Goal: Leave review/rating

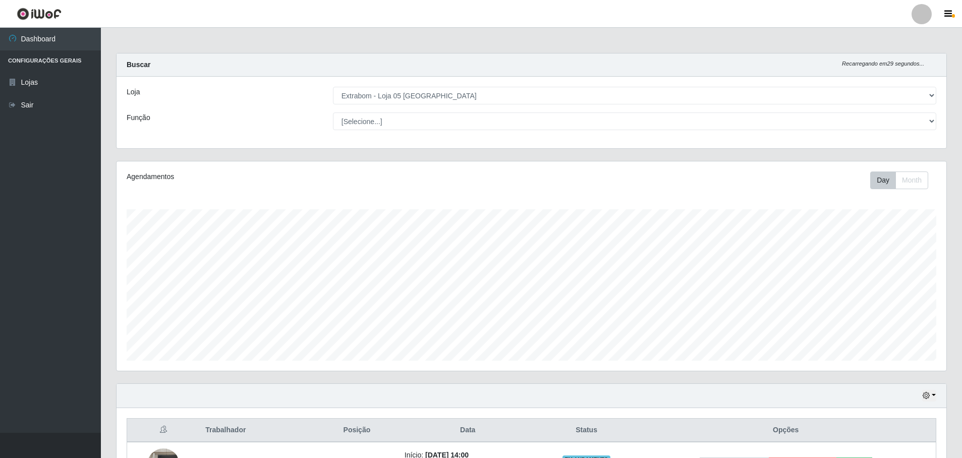
select select "494"
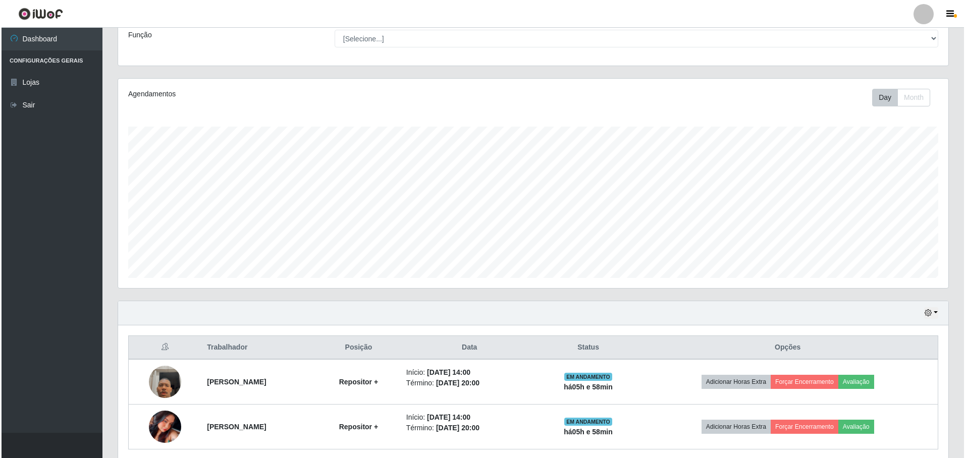
scroll to position [122, 0]
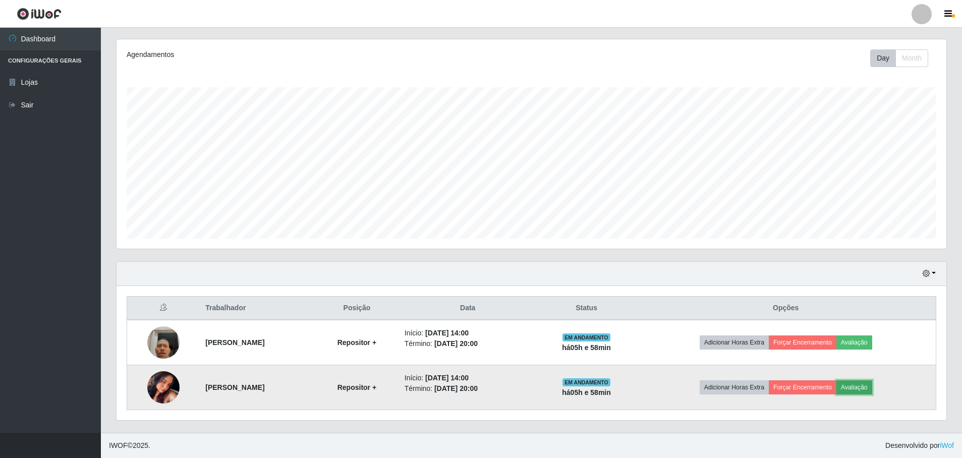
click at [868, 386] on button "Avaliação" at bounding box center [855, 388] width 36 height 14
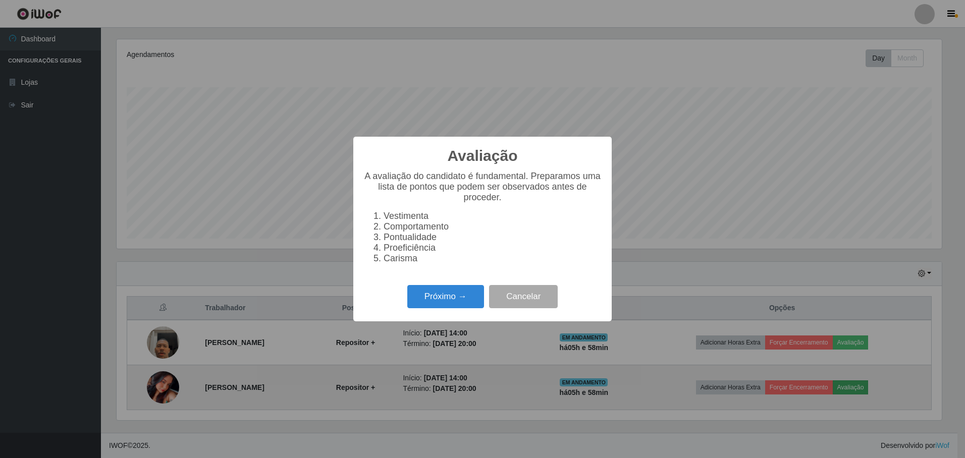
scroll to position [209, 825]
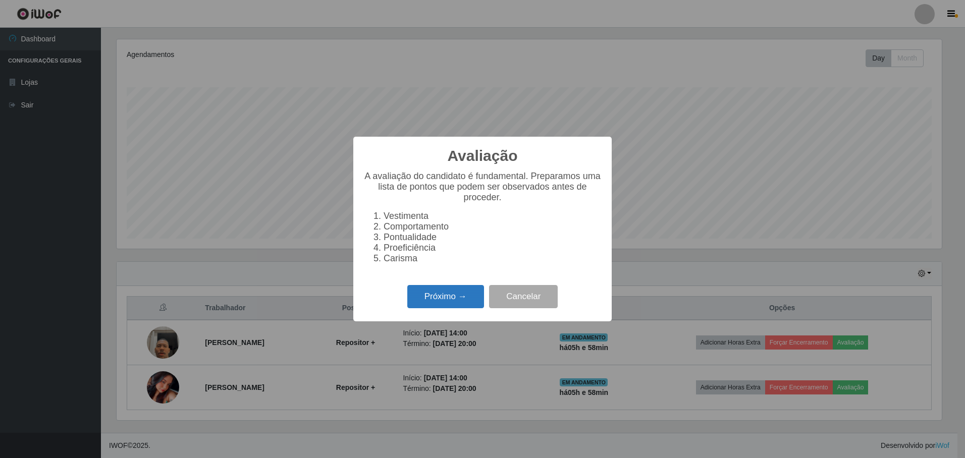
click at [421, 306] on button "Próximo →" at bounding box center [445, 297] width 77 height 24
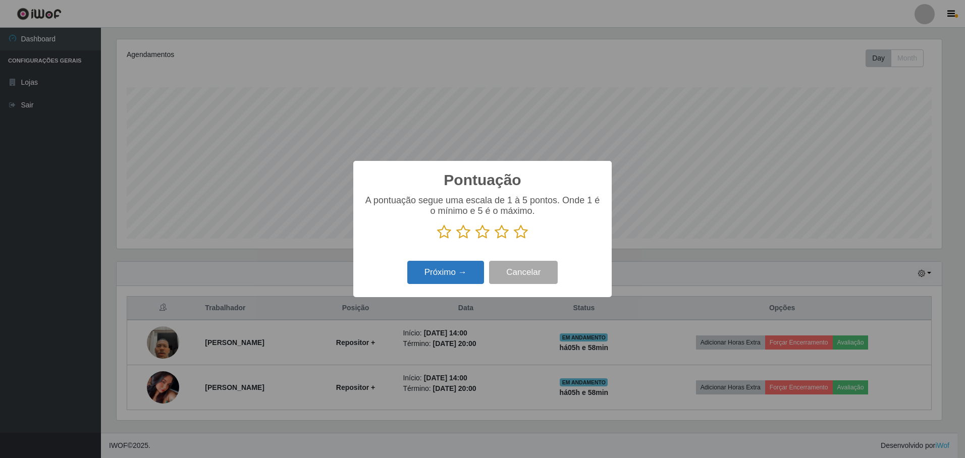
scroll to position [504438, 503823]
click at [517, 236] on icon at bounding box center [521, 232] width 14 height 15
click at [514, 240] on input "radio" at bounding box center [514, 240] width 0 height 0
click at [448, 273] on button "Próximo →" at bounding box center [445, 273] width 77 height 24
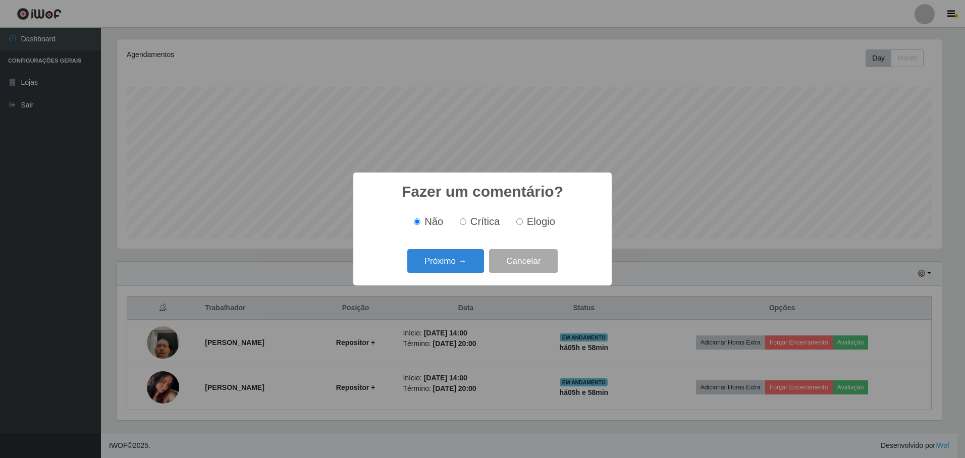
click at [531, 222] on span "Elogio" at bounding box center [541, 221] width 28 height 11
click at [523, 222] on input "Elogio" at bounding box center [519, 222] width 7 height 7
radio input "true"
click at [431, 264] on button "Próximo →" at bounding box center [445, 261] width 77 height 24
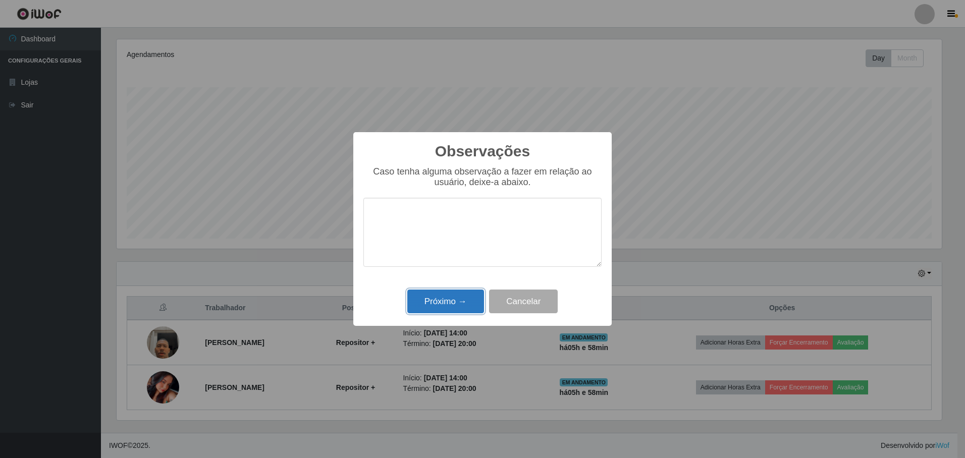
click at [470, 303] on button "Próximo →" at bounding box center [445, 302] width 77 height 24
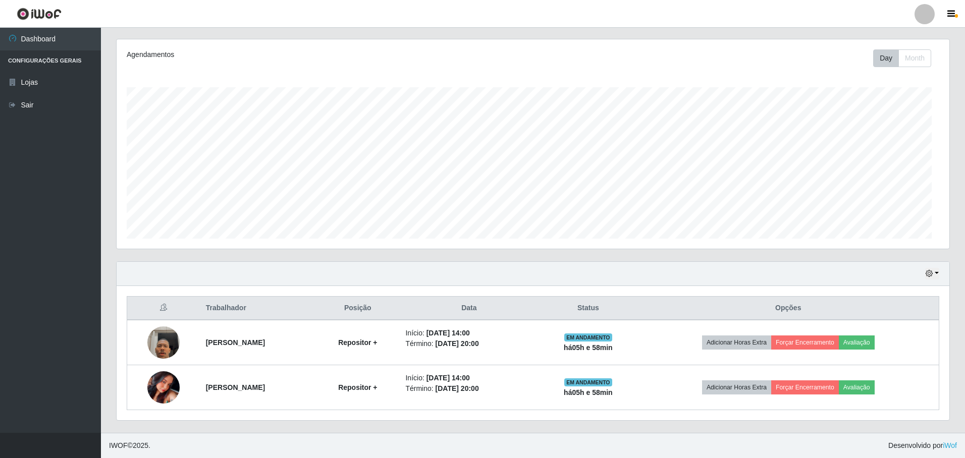
scroll to position [209, 830]
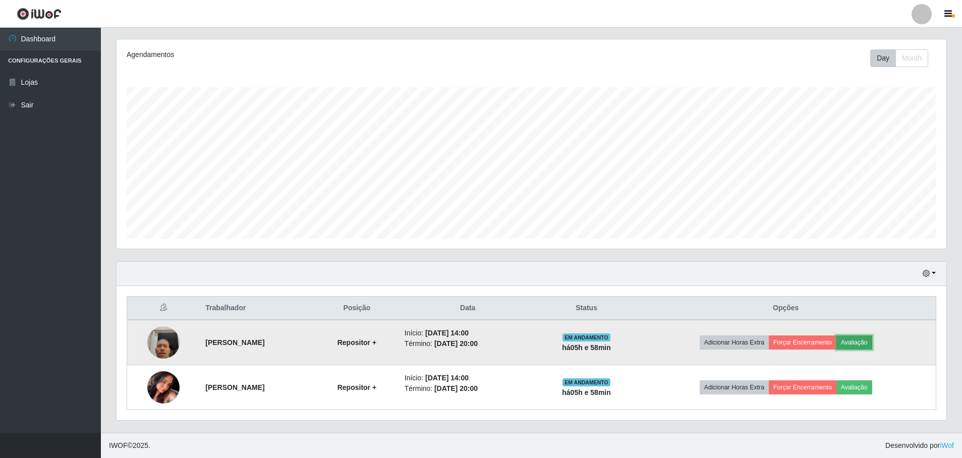
click at [873, 344] on button "Avaliação" at bounding box center [855, 343] width 36 height 14
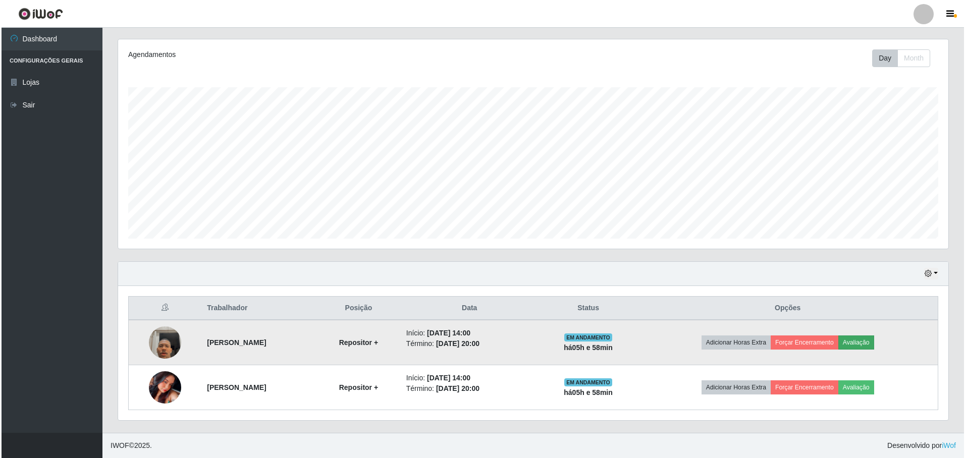
scroll to position [209, 825]
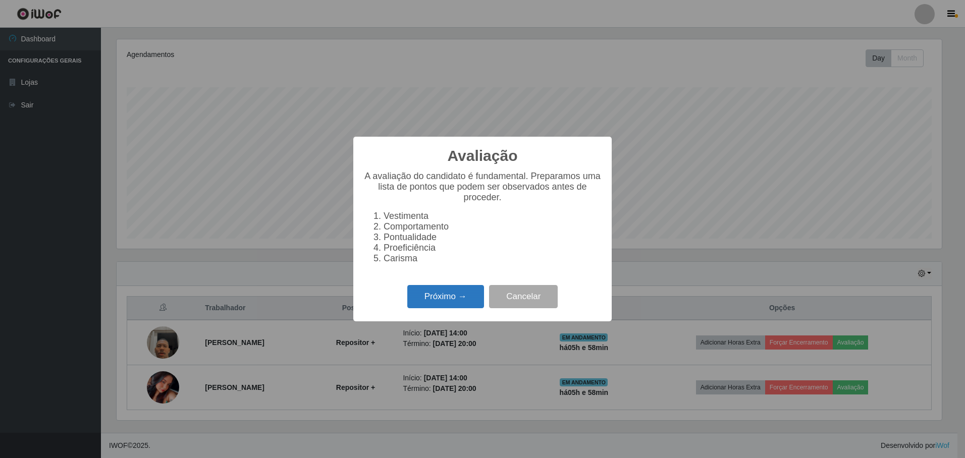
click at [453, 306] on button "Próximo →" at bounding box center [445, 297] width 77 height 24
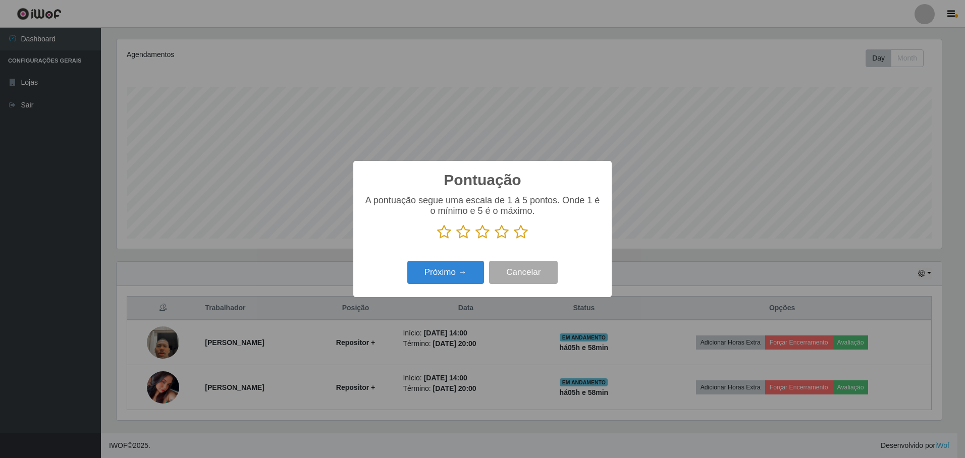
scroll to position [504438, 503823]
click at [519, 235] on icon at bounding box center [521, 232] width 14 height 15
click at [514, 240] on input "radio" at bounding box center [514, 240] width 0 height 0
click at [431, 274] on button "Próximo →" at bounding box center [445, 273] width 77 height 24
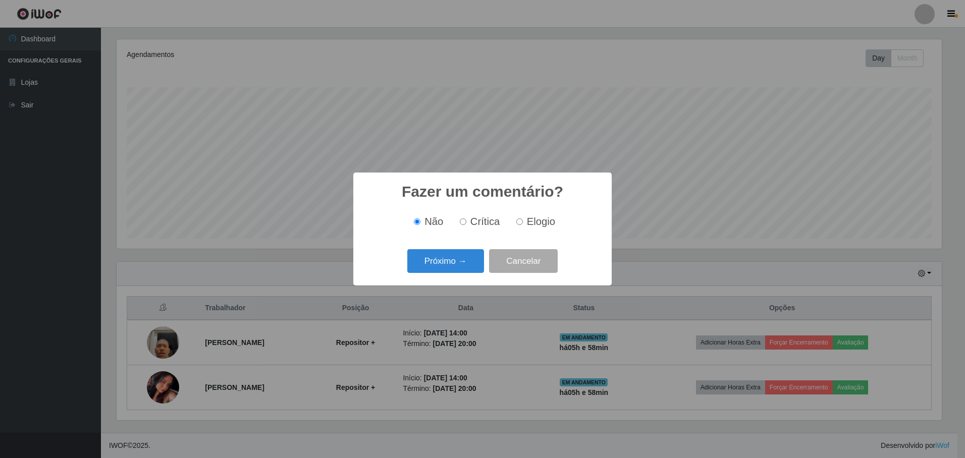
click at [538, 221] on span "Elogio" at bounding box center [541, 221] width 28 height 11
click at [523, 221] on input "Elogio" at bounding box center [519, 222] width 7 height 7
radio input "true"
click at [461, 264] on button "Próximo →" at bounding box center [445, 261] width 77 height 24
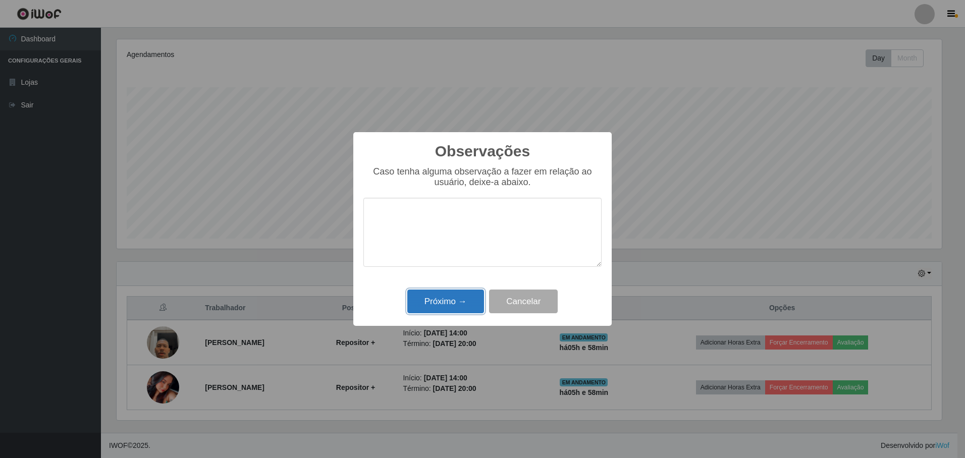
click at [453, 308] on button "Próximo →" at bounding box center [445, 302] width 77 height 24
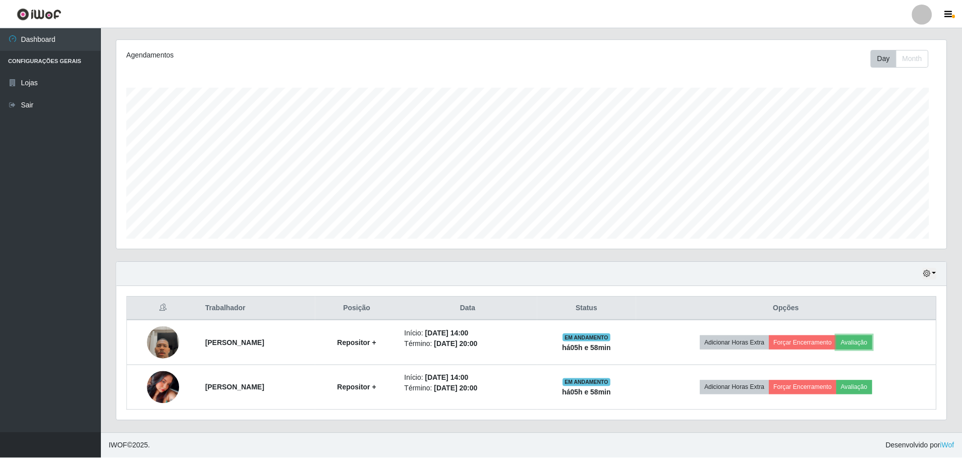
scroll to position [209, 830]
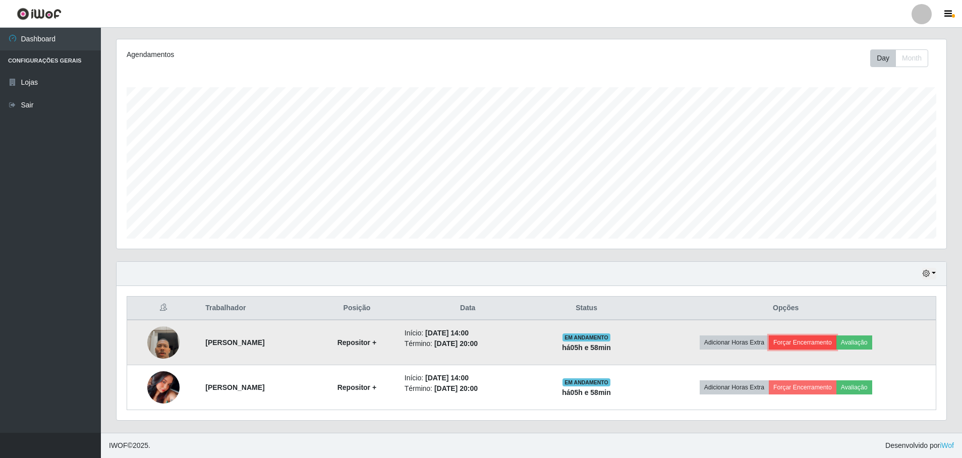
click at [830, 338] on button "Forçar Encerramento" at bounding box center [803, 343] width 68 height 14
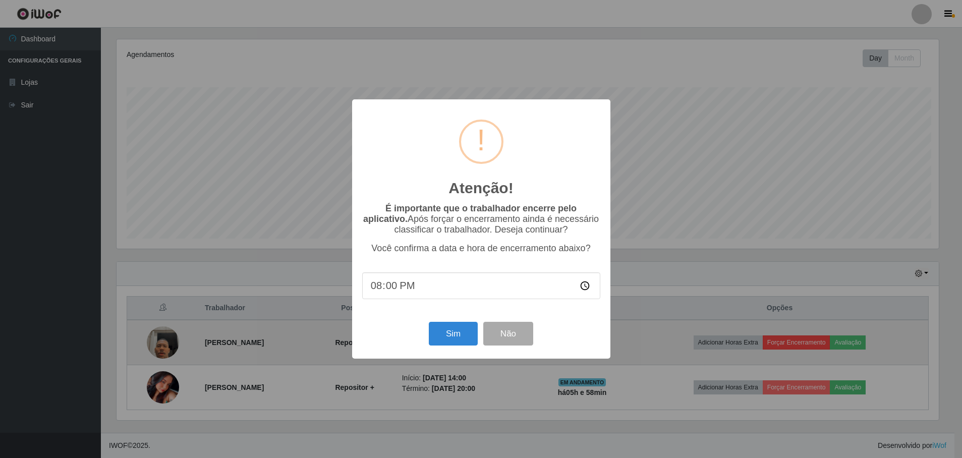
scroll to position [209, 825]
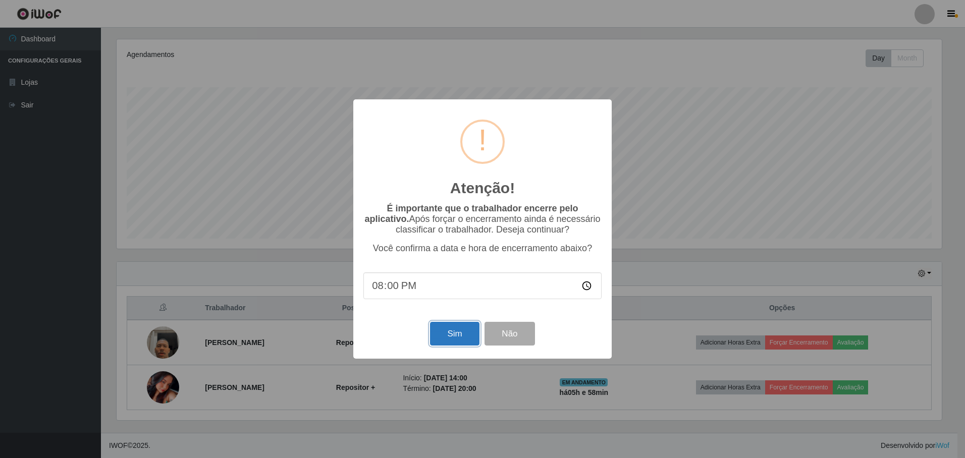
click at [465, 343] on button "Sim" at bounding box center [454, 334] width 49 height 24
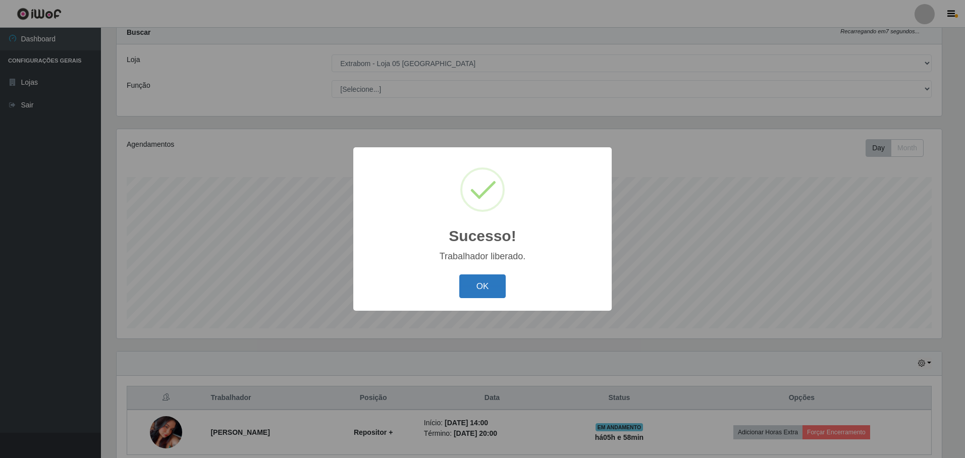
click at [471, 295] on button "OK" at bounding box center [482, 287] width 47 height 24
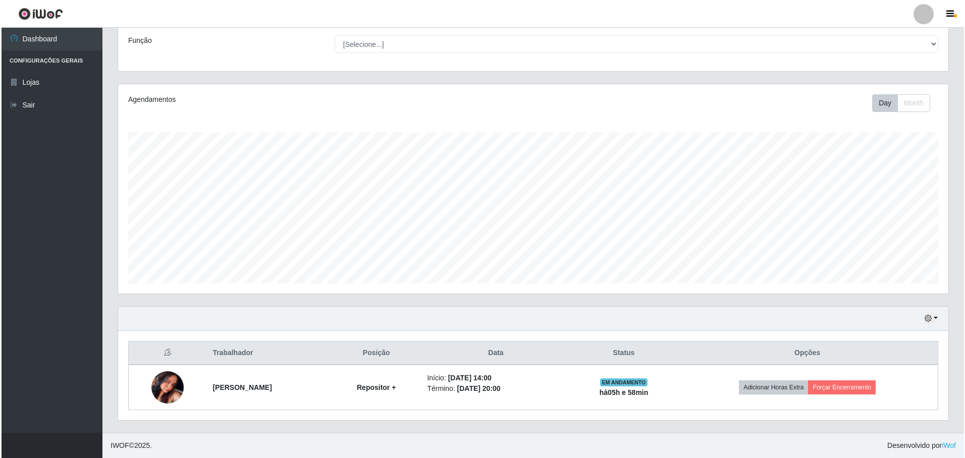
scroll to position [209, 830]
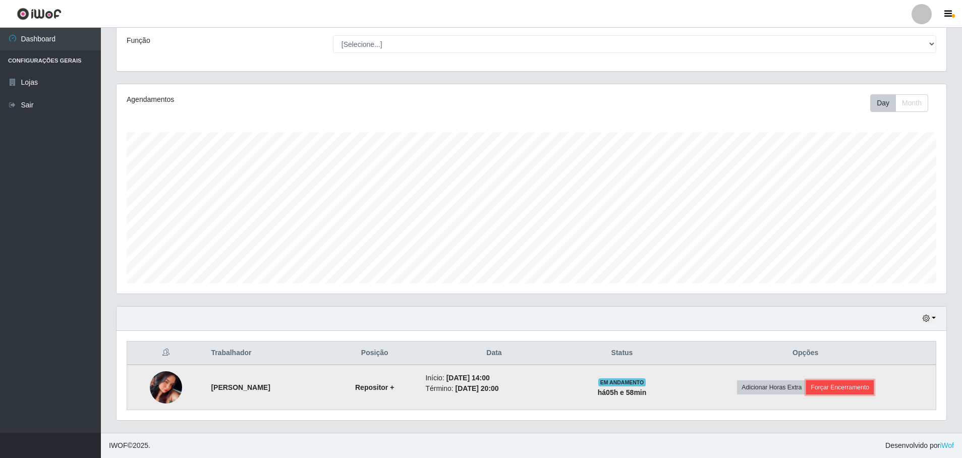
click at [855, 390] on button "Forçar Encerramento" at bounding box center [840, 388] width 68 height 14
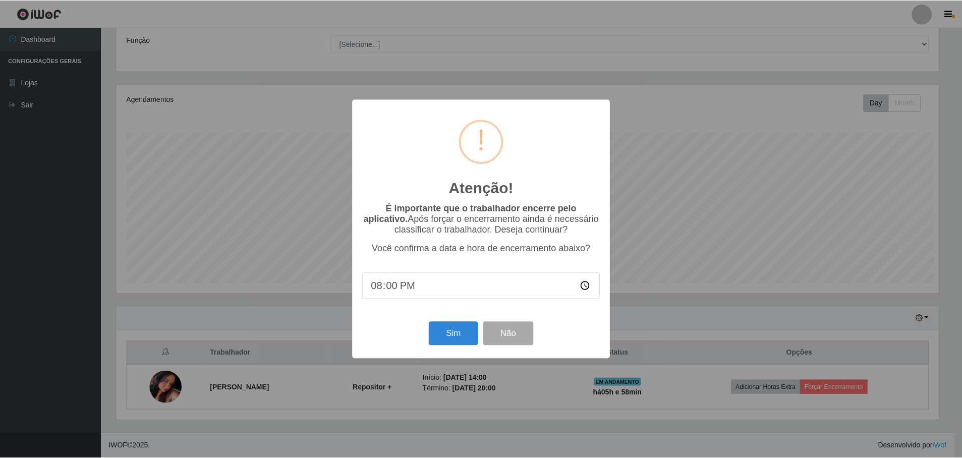
scroll to position [209, 825]
click at [453, 336] on button "Sim" at bounding box center [454, 334] width 49 height 24
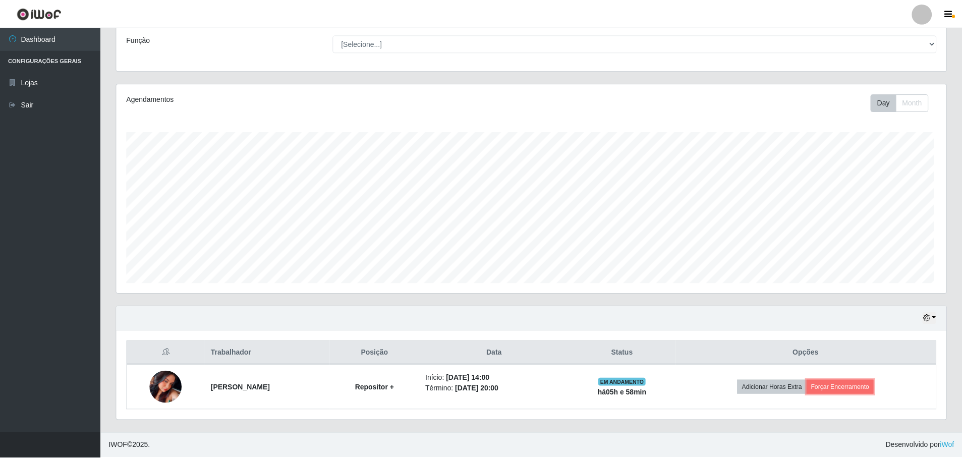
scroll to position [0, 0]
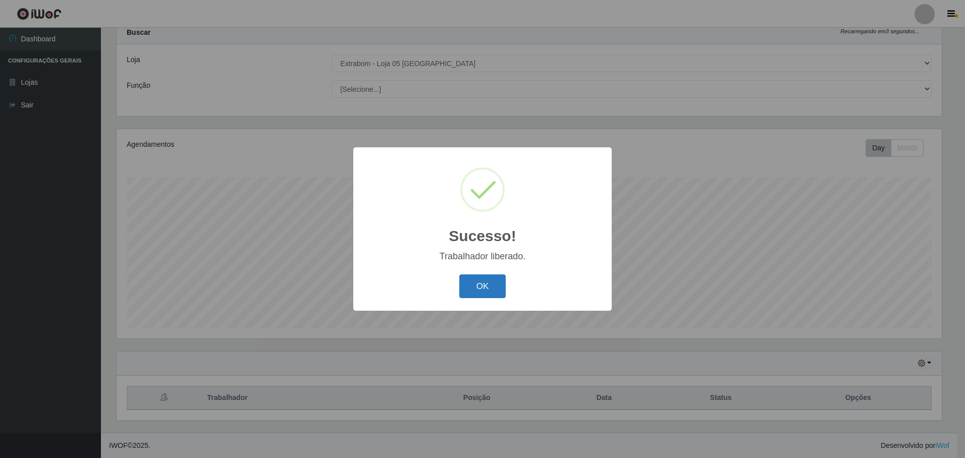
click at [478, 285] on button "OK" at bounding box center [482, 287] width 47 height 24
